Goal: Find specific page/section: Find specific page/section

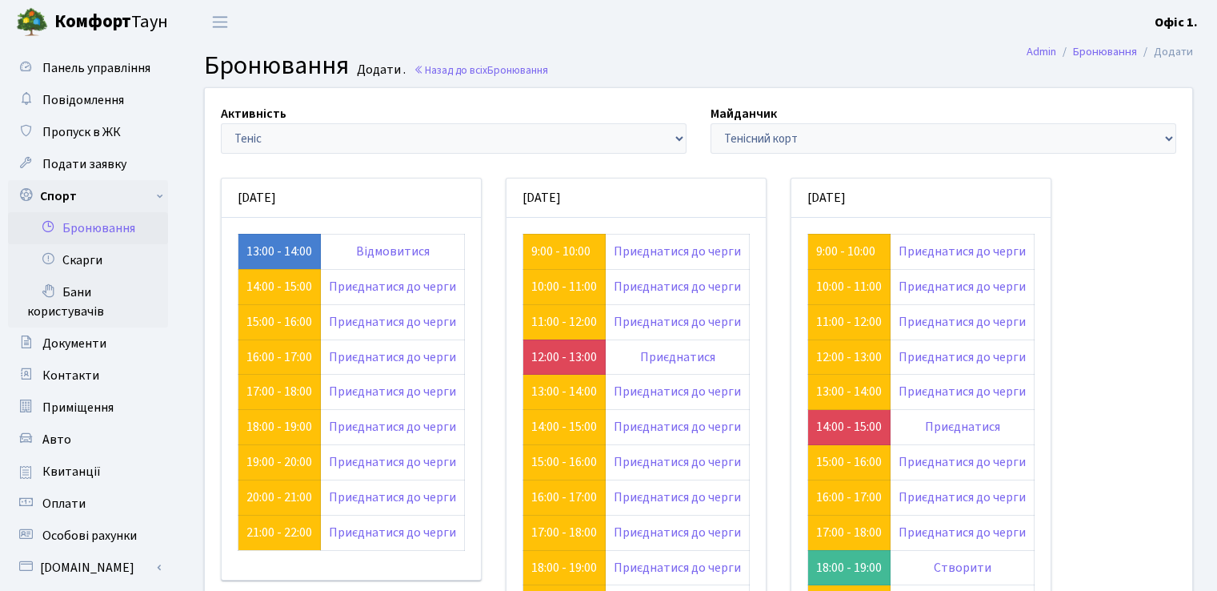
scroll to position [80, 0]
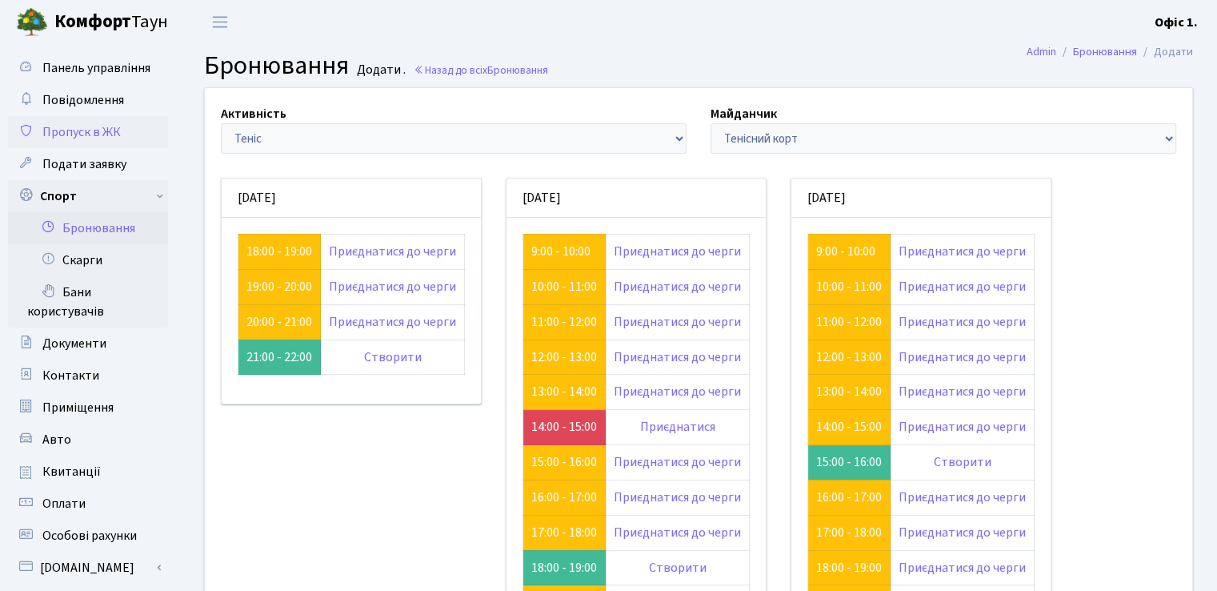
click at [82, 133] on span "Пропуск в ЖК" at bounding box center [81, 132] width 78 height 18
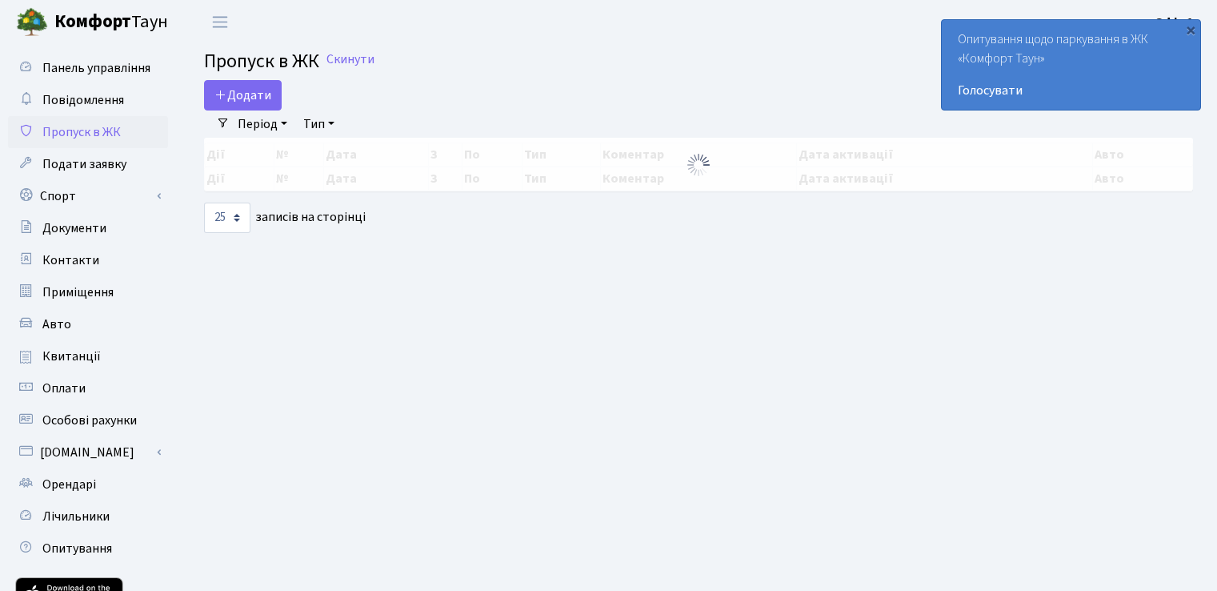
select select "25"
